Goal: Task Accomplishment & Management: Complete application form

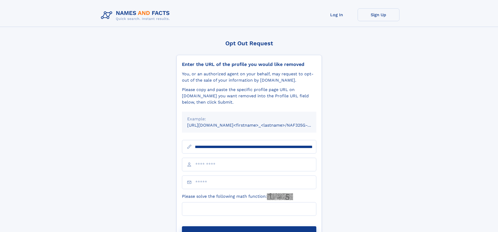
scroll to position [0, 61]
type input "**********"
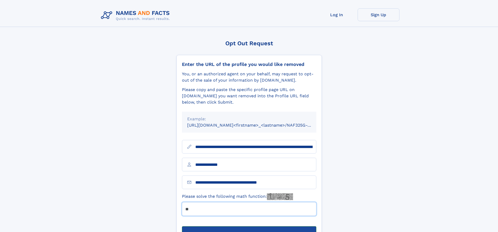
type input "**"
click at [249, 226] on button "Submit Opt Out Request" at bounding box center [249, 234] width 134 height 17
